Goal: Check status

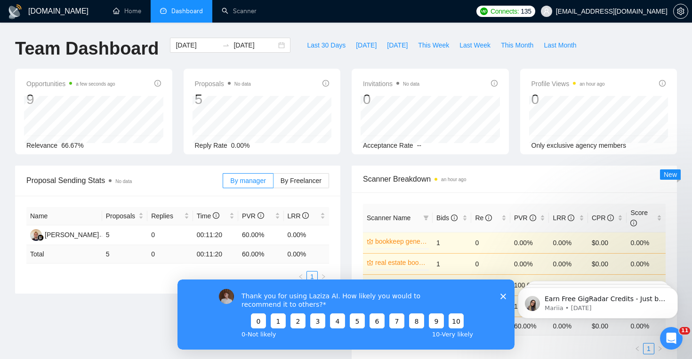
click at [505, 294] on polygon "Close survey" at bounding box center [503, 296] width 6 height 6
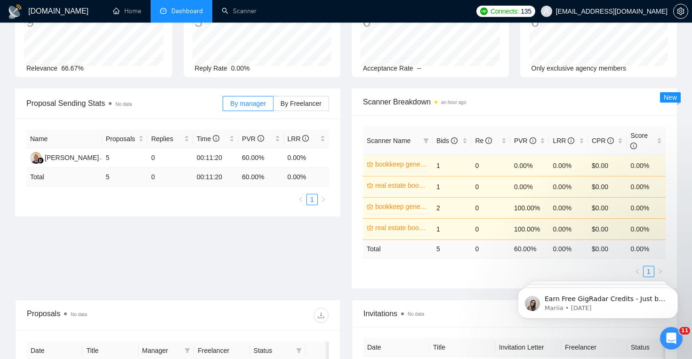
scroll to position [79, 0]
click at [310, 198] on link "1" at bounding box center [312, 198] width 10 height 10
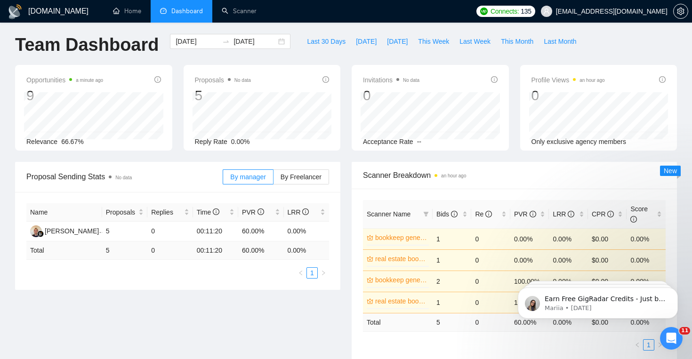
scroll to position [2, 0]
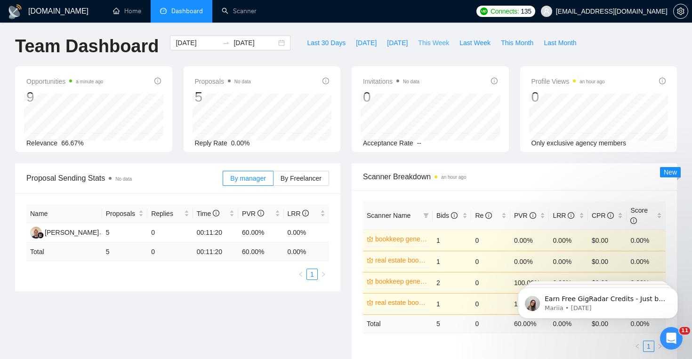
click at [438, 45] on span "This Week" at bounding box center [433, 43] width 31 height 10
type input "[DATE]"
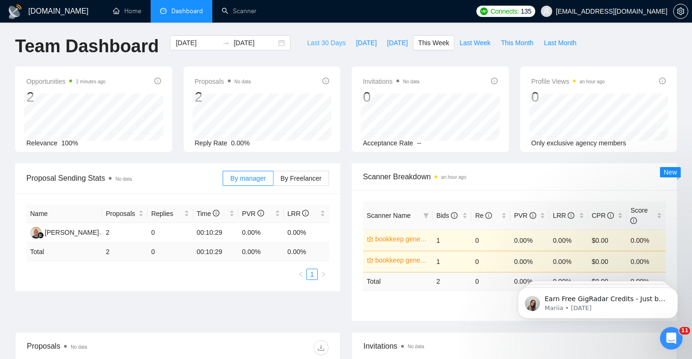
click at [318, 48] on button "Last 30 Days" at bounding box center [326, 42] width 49 height 15
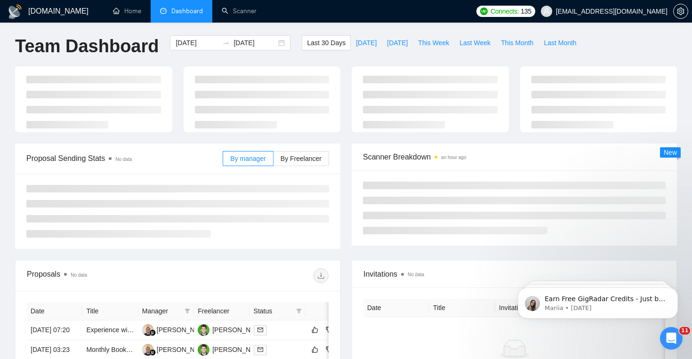
type input "[DATE]"
